Goal: Task Accomplishment & Management: Use online tool/utility

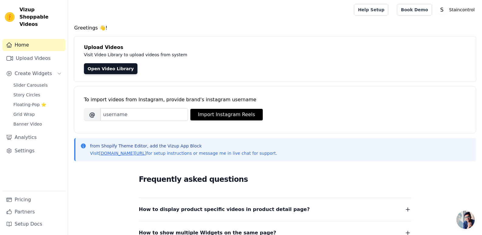
click at [225, 26] on h4 "Greetings 👋!" at bounding box center [275, 27] width 402 height 7
click at [154, 113] on input "Brand's Instagram Username" at bounding box center [144, 114] width 88 height 13
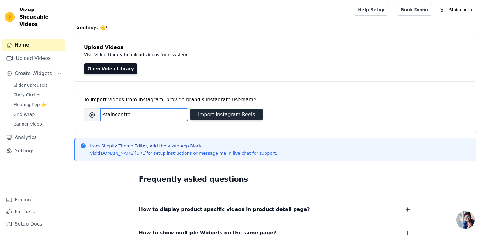
type input "staincontrol"
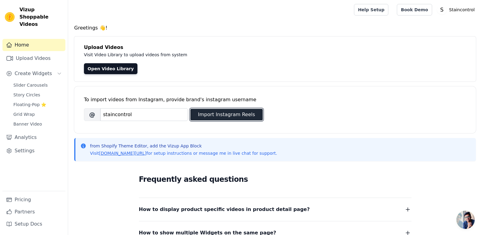
click at [228, 110] on button "Import Instagram Reels" at bounding box center [226, 115] width 72 height 12
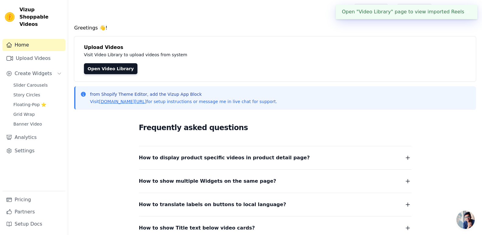
click at [390, 13] on div "Open "Video Library" page to view imported Reels ✖" at bounding box center [407, 12] width 142 height 15
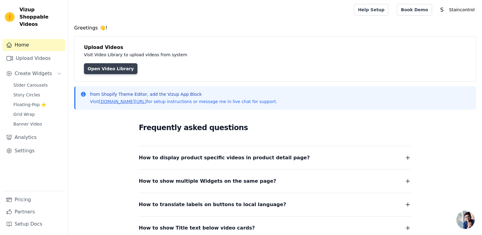
click at [103, 69] on link "Open Video Library" at bounding box center [111, 68] width 54 height 11
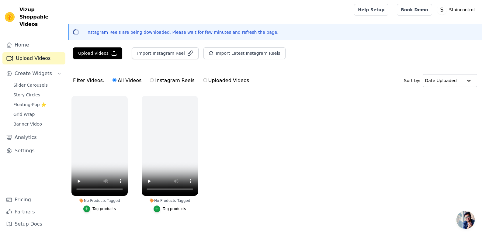
click at [176, 80] on label "Instagram Reels" at bounding box center [172, 81] width 45 height 8
click at [154, 80] on input "Instagram Reels" at bounding box center [152, 80] width 4 height 4
radio input "true"
click at [153, 56] on button "Import Instagram Reel" at bounding box center [165, 53] width 67 height 12
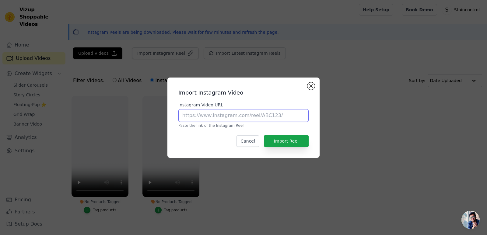
click at [193, 114] on input "Instagram Video URL" at bounding box center [243, 115] width 130 height 13
paste input "[URL][DOMAIN_NAME]"
type input "[URL][DOMAIN_NAME]"
click at [287, 141] on button "Import Reel" at bounding box center [286, 141] width 45 height 12
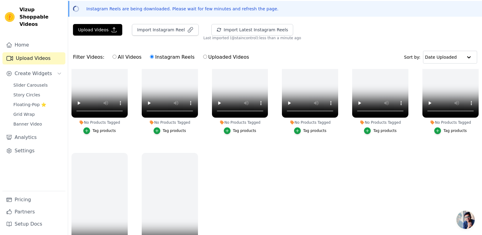
scroll to position [88, 0]
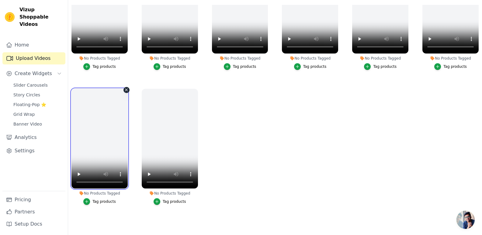
click at [103, 139] on video at bounding box center [99, 139] width 56 height 100
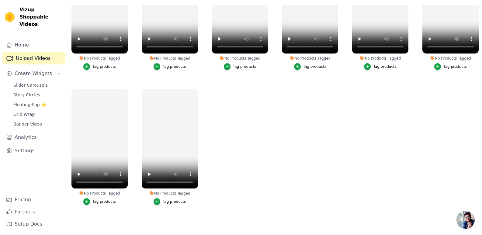
click at [268, 124] on ul "No Products Tagged Tag products No Products Tagged Tag products No Products Tag…" at bounding box center [275, 113] width 414 height 216
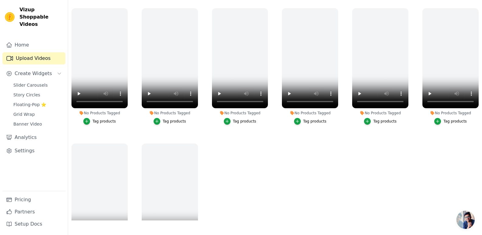
scroll to position [0, 0]
